Goal: Task Accomplishment & Management: Use online tool/utility

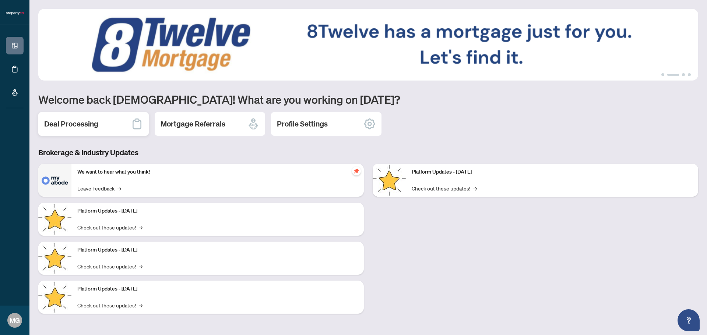
click at [91, 126] on h2 "Deal Processing" at bounding box center [71, 124] width 54 height 10
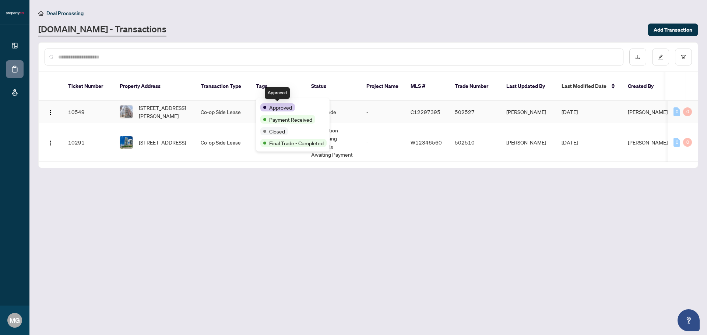
click at [277, 103] on span "Approved" at bounding box center [280, 107] width 23 height 8
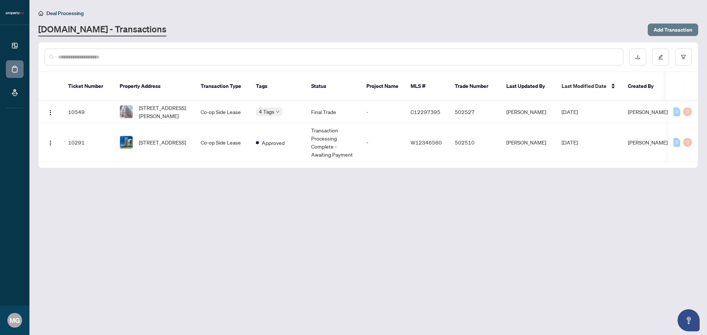
click at [679, 30] on span "Add Transaction" at bounding box center [673, 30] width 39 height 12
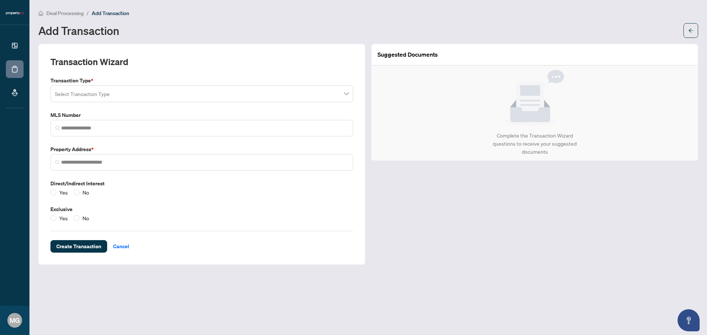
click at [80, 94] on input "search" at bounding box center [198, 95] width 287 height 16
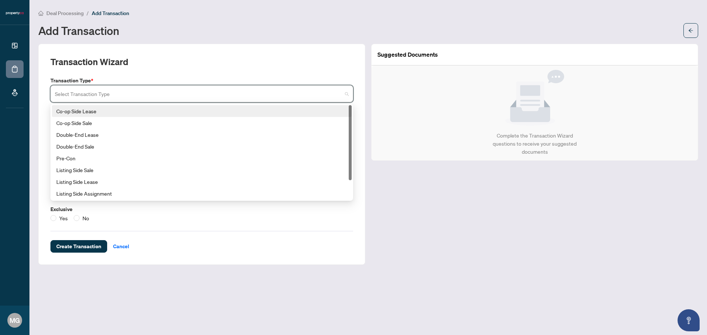
click at [77, 112] on div "Co-op Side Lease" at bounding box center [201, 111] width 291 height 8
